Goal: Transaction & Acquisition: Download file/media

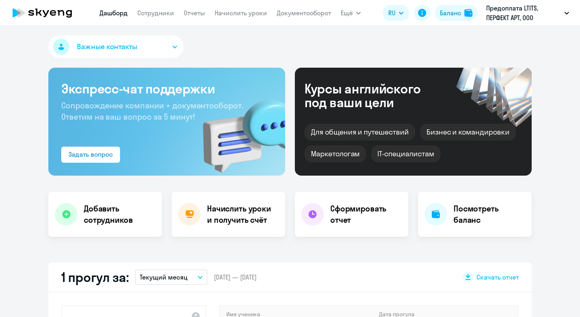
select select "30"
click at [238, 15] on link "Начислить уроки" at bounding box center [241, 13] width 52 height 8
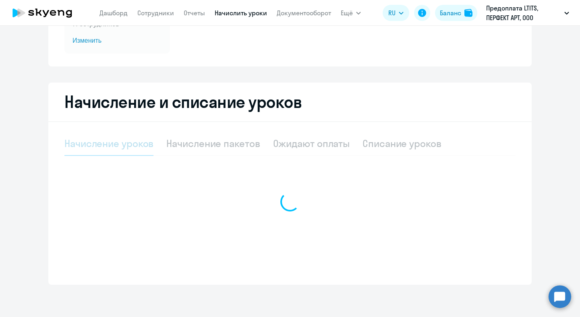
select select "10"
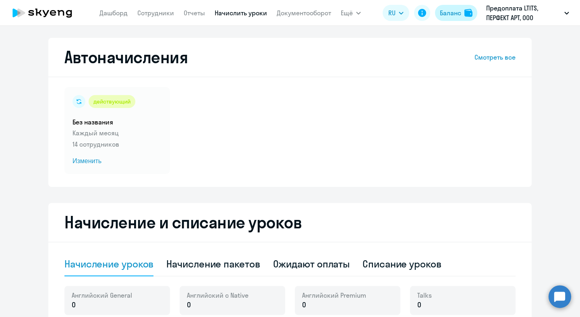
click at [475, 13] on button "Баланс" at bounding box center [456, 13] width 42 height 16
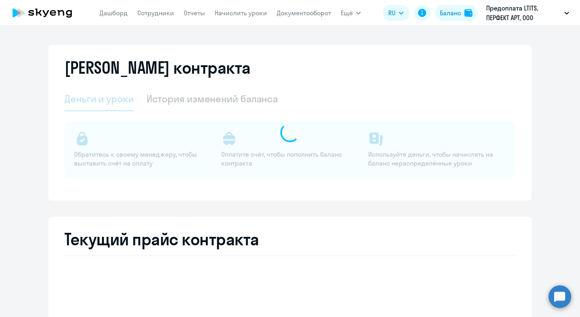
select select "english_adult_not_native_speaker"
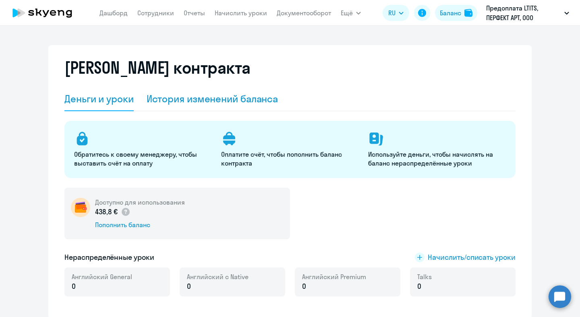
click at [203, 91] on div "История изменений баланса" at bounding box center [213, 99] width 132 height 24
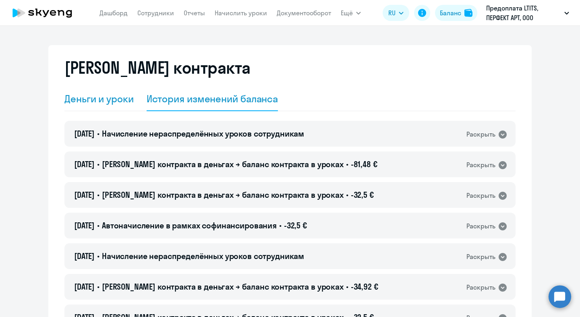
click at [107, 100] on div "Деньги и уроки" at bounding box center [98, 98] width 69 height 13
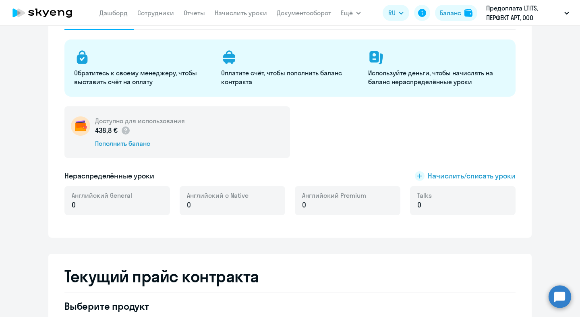
scroll to position [121, 0]
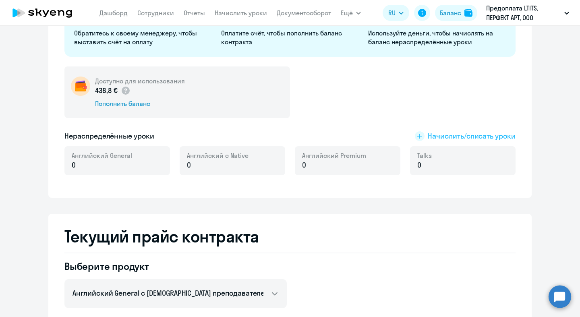
click at [446, 135] on span "Начислить/списать уроки" at bounding box center [472, 136] width 88 height 10
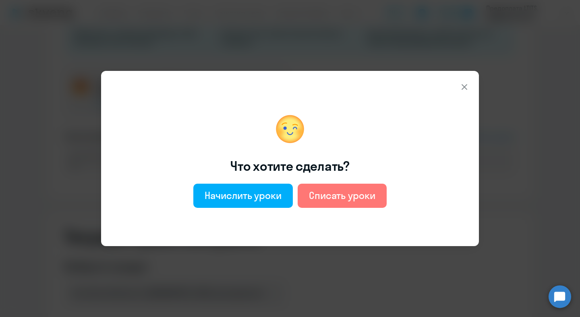
click at [467, 86] on icon at bounding box center [465, 87] width 10 height 10
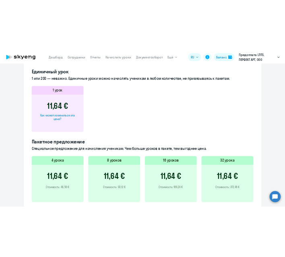
scroll to position [124, 0]
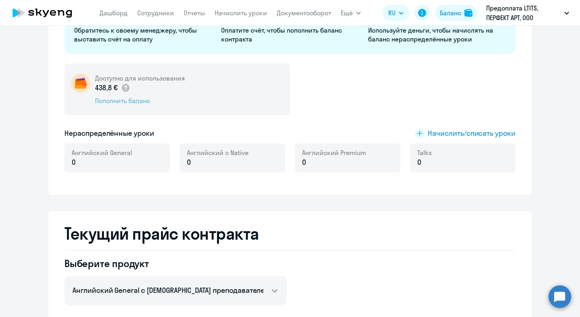
click at [139, 104] on div "Пополнить баланс" at bounding box center [140, 100] width 90 height 9
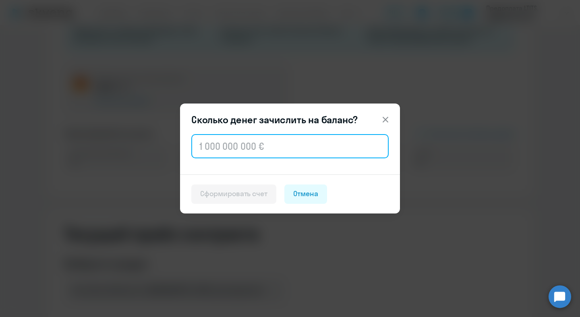
click at [270, 139] on input "text" at bounding box center [289, 146] width 197 height 24
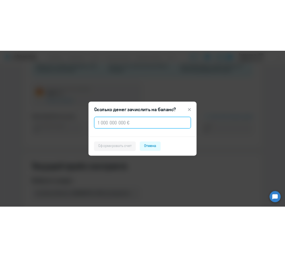
scroll to position [118, 0]
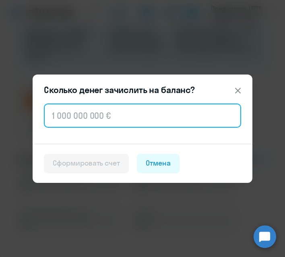
click at [132, 109] on input "text" at bounding box center [142, 116] width 197 height 24
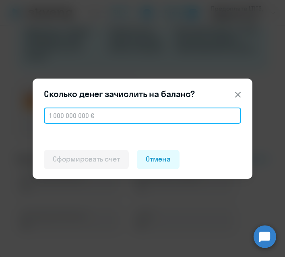
click at [132, 113] on input "text" at bounding box center [142, 116] width 197 height 16
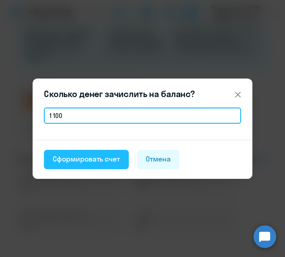
type input "1 100"
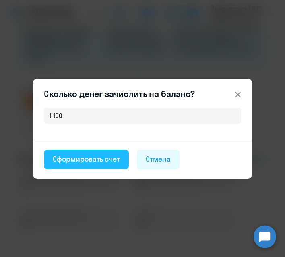
click at [98, 156] on div "Сформировать счет" at bounding box center [86, 159] width 67 height 10
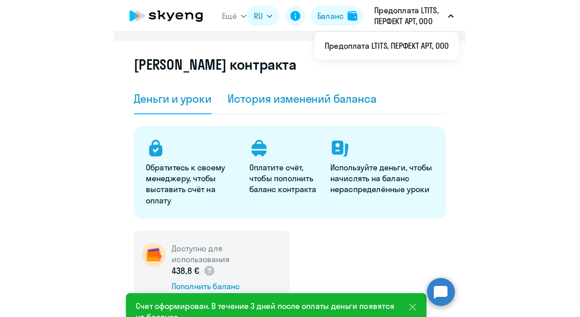
scroll to position [0, 0]
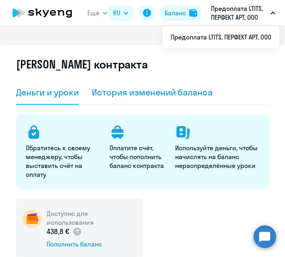
click at [117, 91] on div "История изменений баланса" at bounding box center [152, 92] width 121 height 11
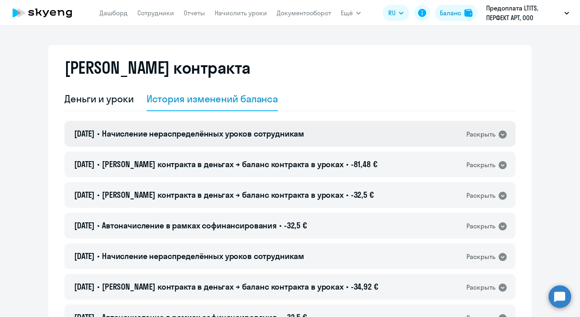
click at [186, 129] on span "Начисление нераспределённых уроков сотрудникам" at bounding box center [203, 134] width 202 height 10
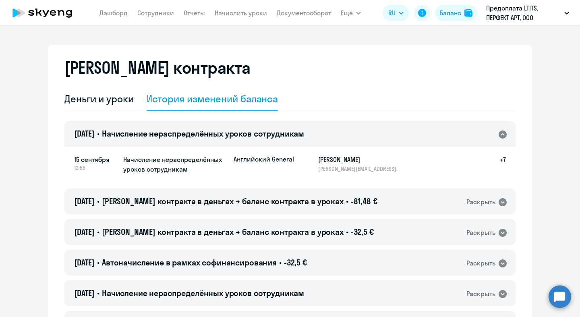
click at [186, 129] on span "Начисление нераспределённых уроков сотрудникам" at bounding box center [203, 134] width 202 height 10
click at [91, 96] on div "Деньги и уроки" at bounding box center [98, 98] width 69 height 13
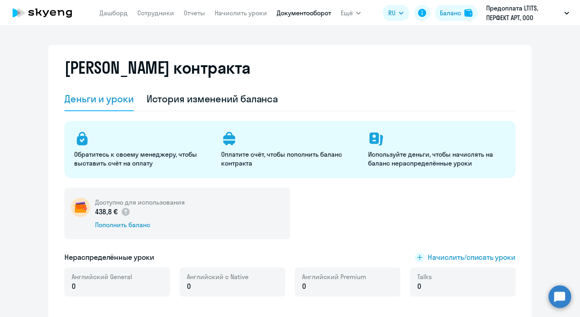
click at [297, 11] on link "Документооборот" at bounding box center [304, 13] width 54 height 8
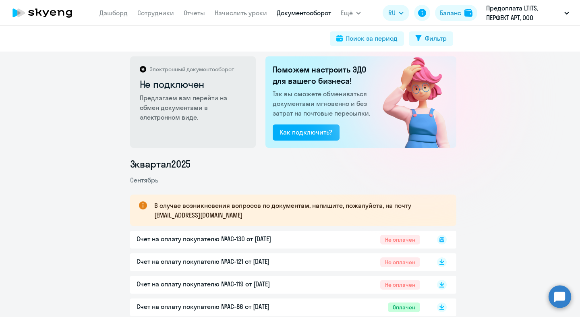
scroll to position [12, 0]
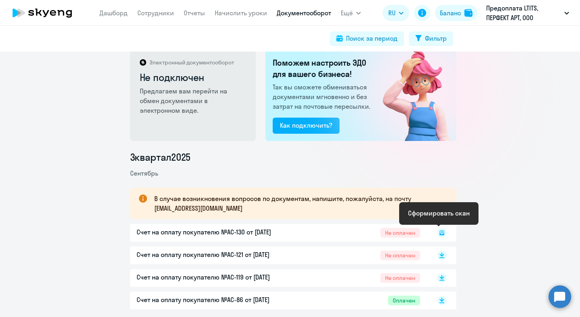
click at [440, 234] on icon at bounding box center [442, 232] width 5 height 5
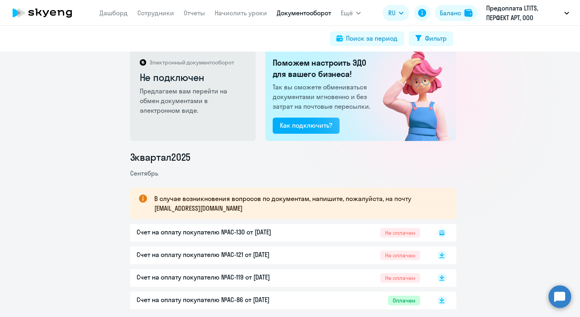
click at [392, 229] on div "Счет на оплату покупателю №AC-130 от [DATE] Не оплачен" at bounding box center [293, 233] width 326 height 18
click at [295, 230] on div "Счет на оплату покупателю №AC-130 от [DATE] Не оплачен" at bounding box center [293, 233] width 326 height 18
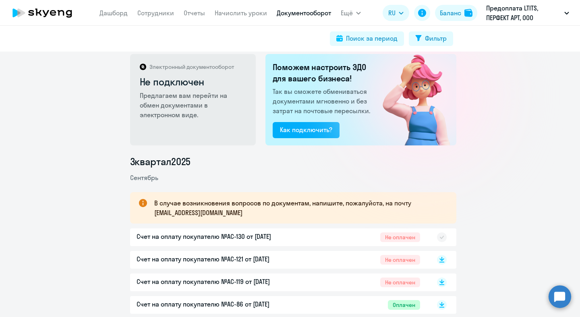
scroll to position [0, 0]
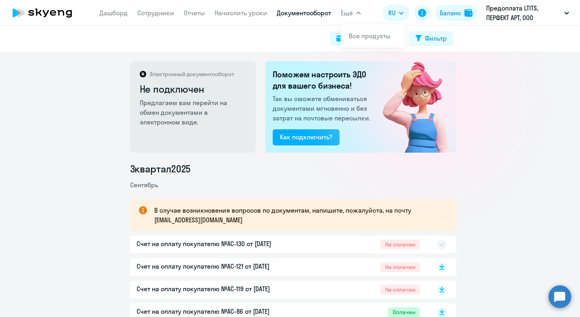
click at [349, 7] on button "Ещё" at bounding box center [351, 13] width 20 height 16
click at [359, 31] on li "Все продукты" at bounding box center [373, 36] width 64 height 20
click at [245, 12] on link "Начислить уроки" at bounding box center [241, 13] width 52 height 8
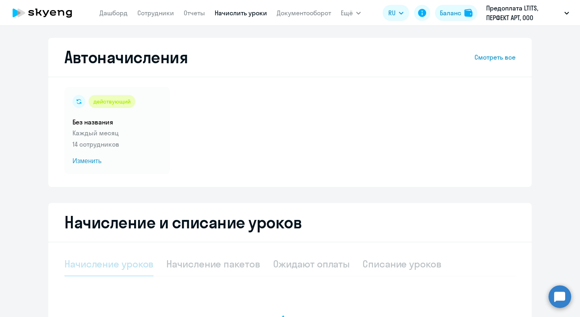
select select "10"
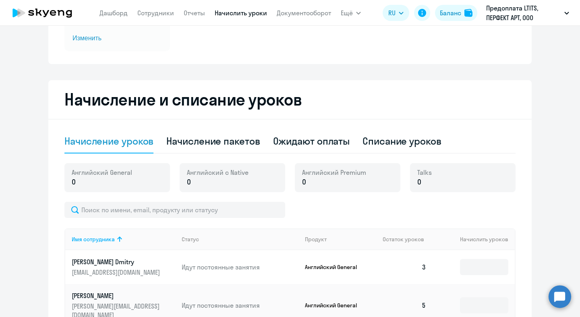
scroll to position [162, 0]
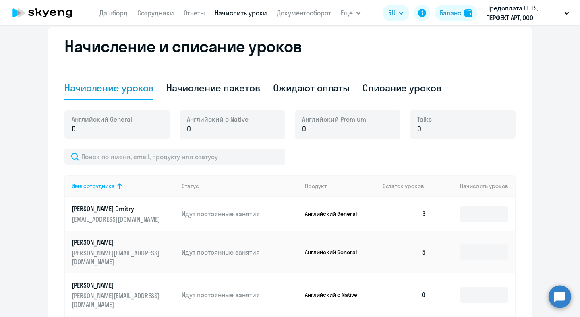
click at [98, 10] on app-header "[PERSON_NAME] Отчеты Начислить уроки Документооборот Ещё Все продукты Дашборд С…" at bounding box center [290, 13] width 580 height 26
click at [102, 10] on link "Дашборд" at bounding box center [114, 13] width 28 height 8
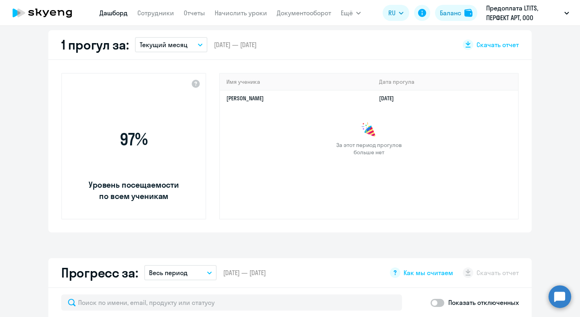
select select "30"
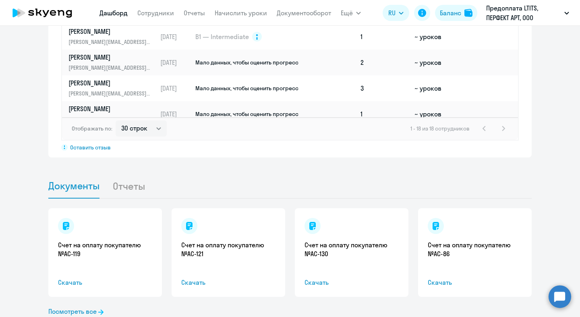
scroll to position [683, 0]
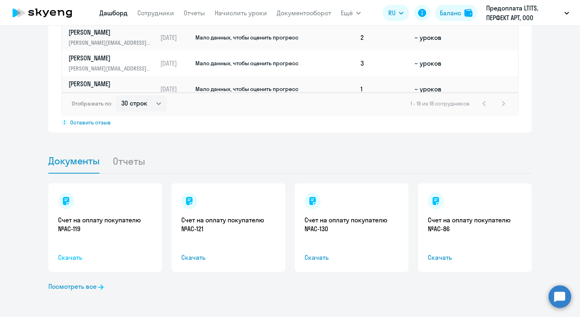
click at [71, 257] on span "Скачать" at bounding box center [105, 258] width 94 height 10
click at [89, 288] on link "Посмотреть все" at bounding box center [75, 287] width 55 height 10
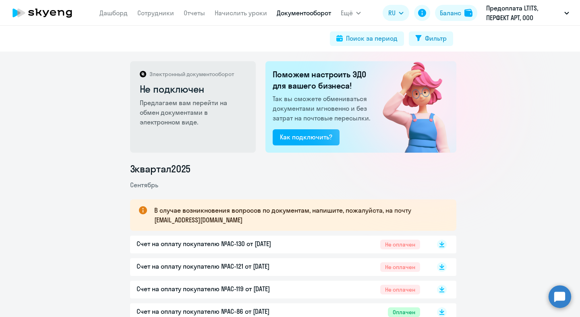
scroll to position [17, 0]
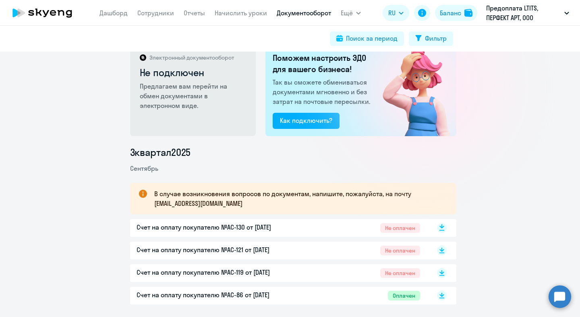
click at [440, 230] on icon at bounding box center [442, 230] width 5 height 1
click at [550, 18] on p "Предоплата LTITS, ПЕРФЕКТ АРТ, ООО" at bounding box center [523, 12] width 75 height 19
click at [550, 17] on p "Предоплата LTITS, ПЕРФЕКТ АРТ, ООО" at bounding box center [523, 12] width 75 height 19
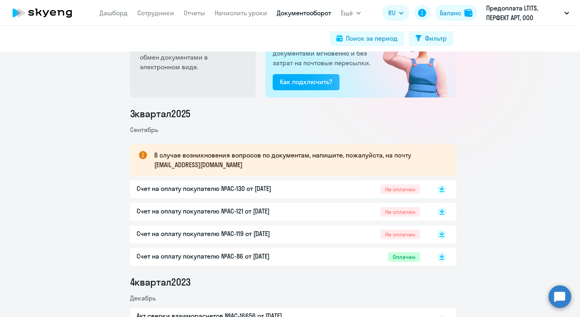
scroll to position [0, 0]
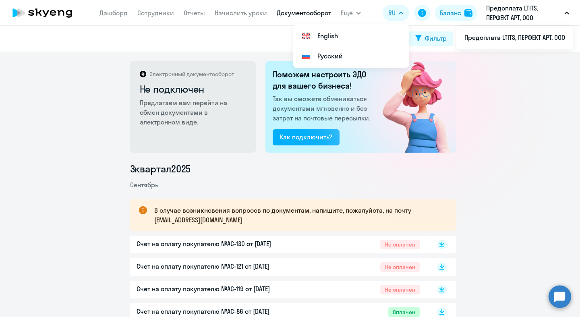
click at [32, 11] on icon at bounding box center [31, 13] width 6 height 6
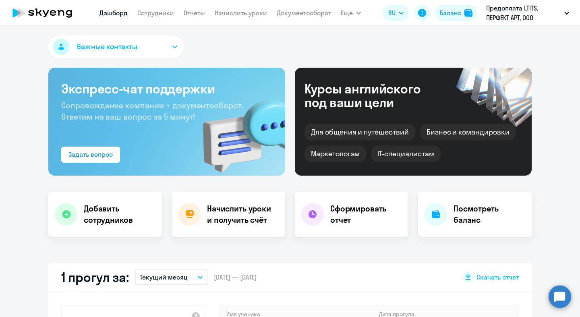
select select "30"
click at [44, 14] on icon at bounding box center [42, 13] width 71 height 20
click at [112, 39] on button "Важные контакты" at bounding box center [115, 46] width 135 height 23
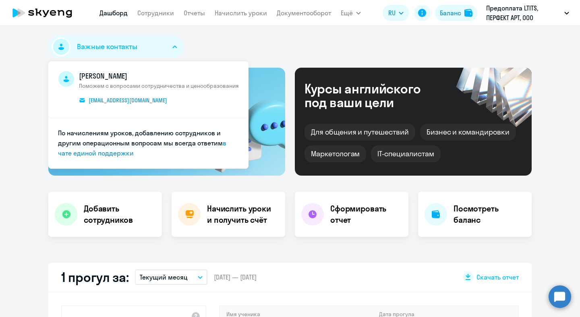
click at [290, 61] on div "Важные контакты [PERSON_NAME] Поможем с вопросами сотрудничества и ценообразова…" at bounding box center [290, 48] width 484 height 26
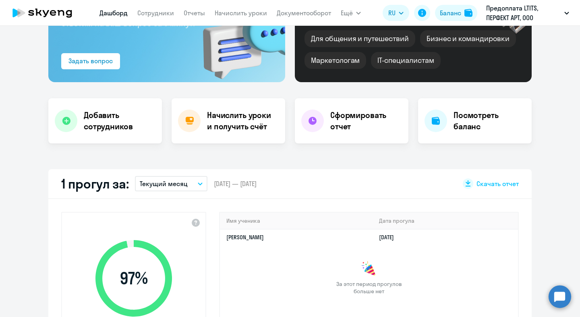
scroll to position [9, 0]
